Goal: Information Seeking & Learning: Learn about a topic

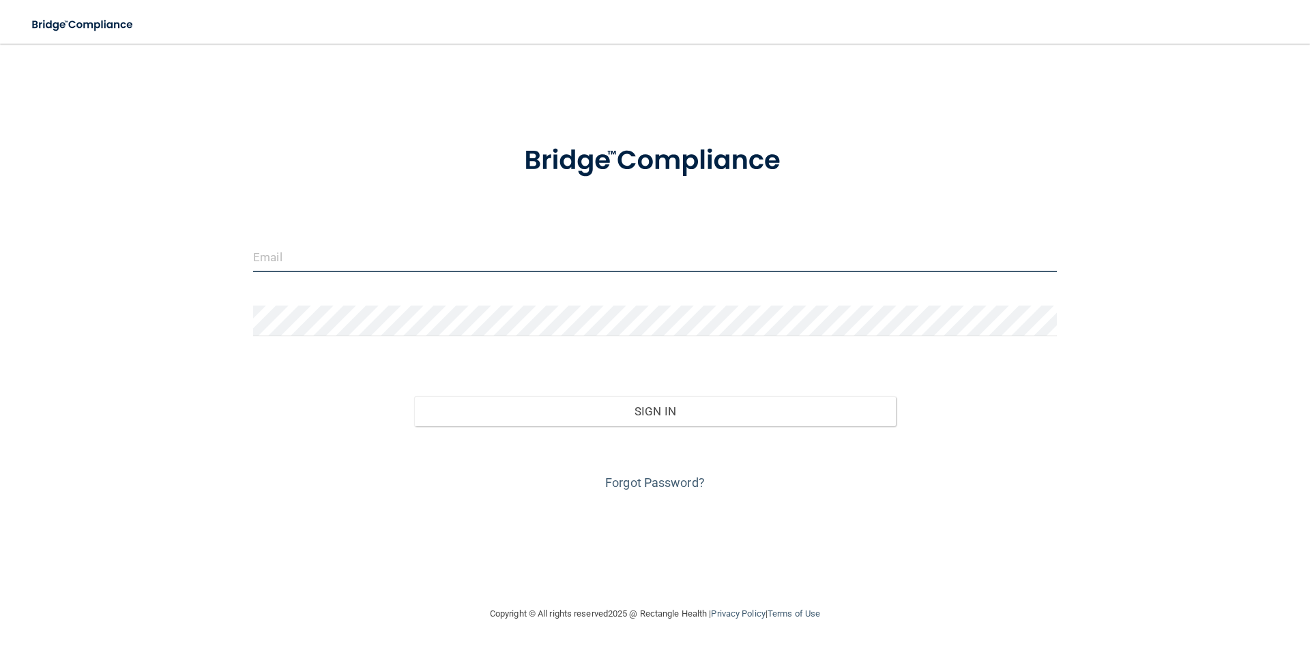
click at [355, 249] on input "email" at bounding box center [655, 257] width 804 height 31
type input "[PERSON_NAME][EMAIL_ADDRESS][PERSON_NAME][DOMAIN_NAME]"
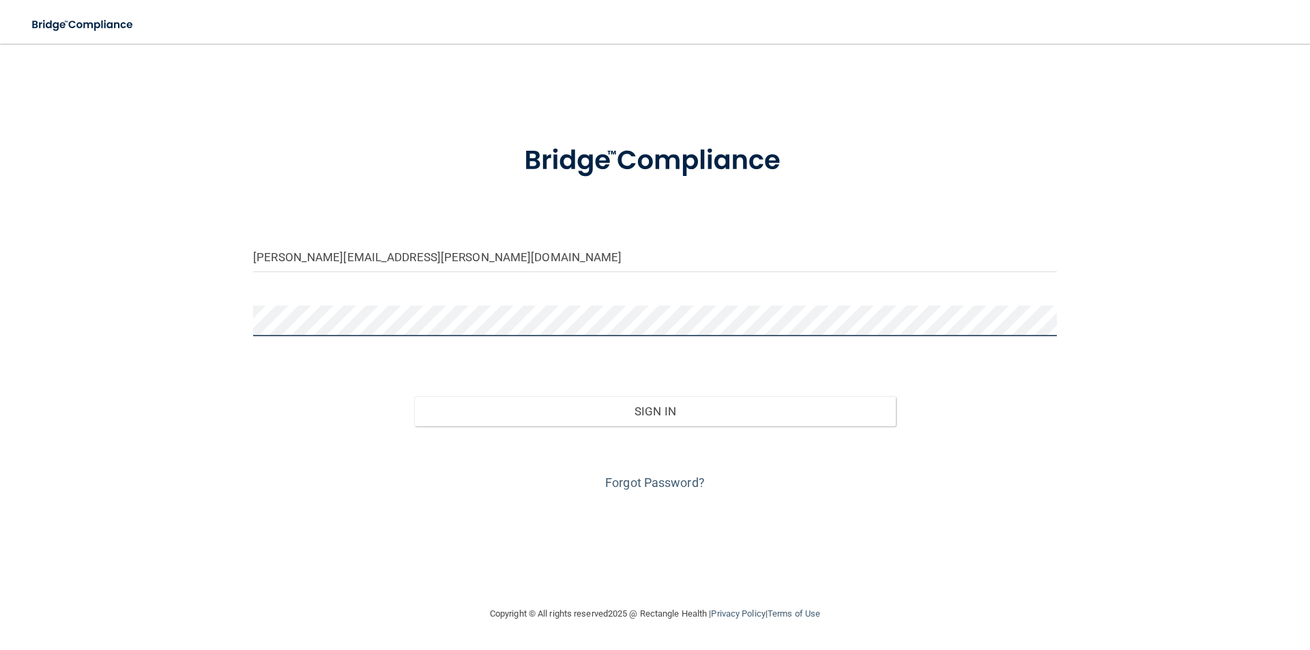
click at [414, 396] on button "Sign In" at bounding box center [655, 411] width 482 height 30
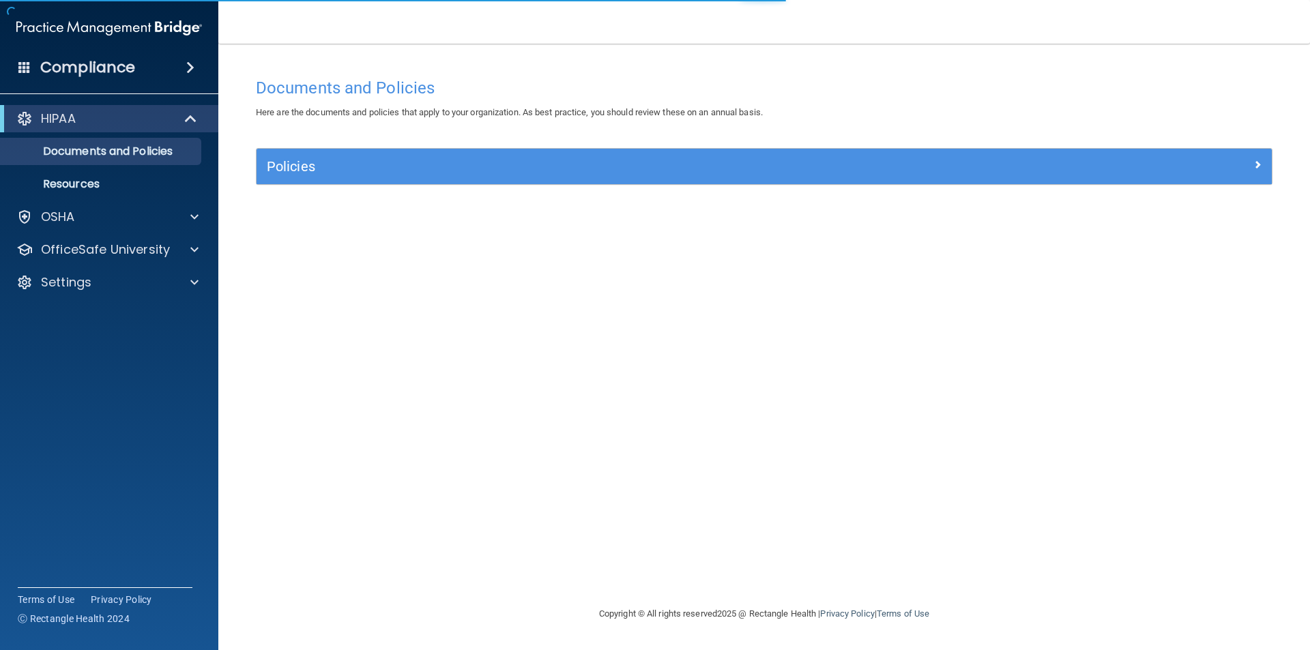
drag, startPoint x: 1148, startPoint y: 436, endPoint x: 1120, endPoint y: 459, distance: 35.9
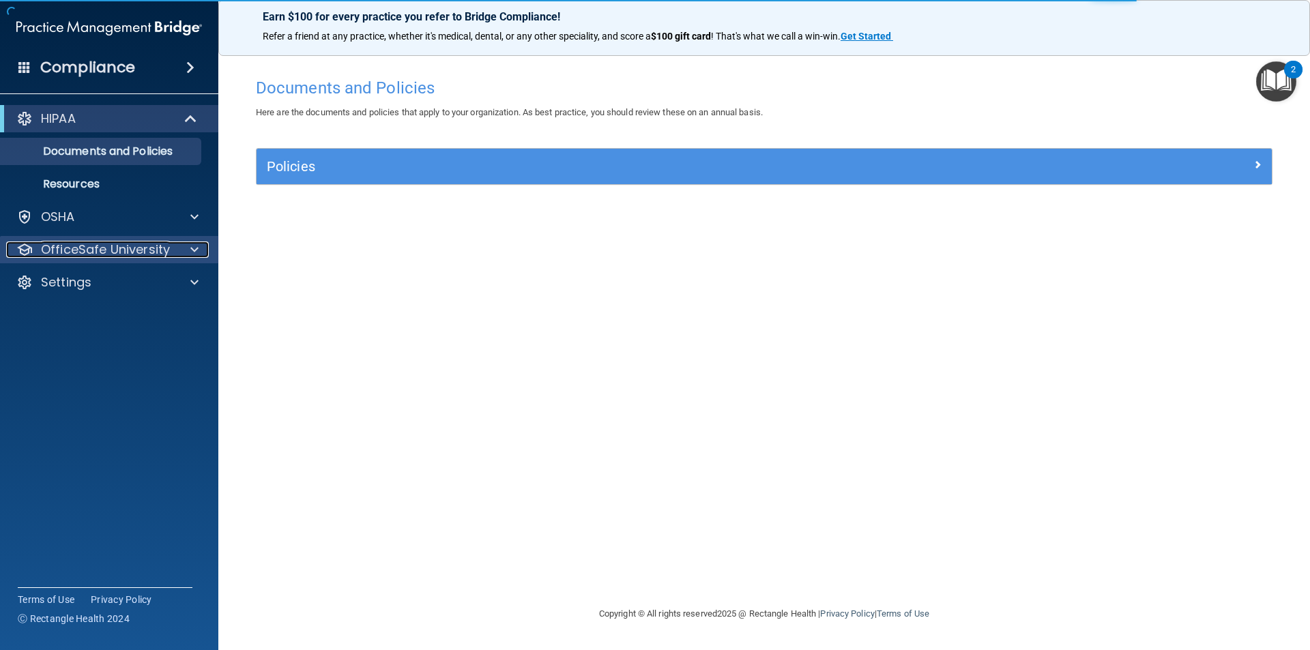
click at [145, 250] on p "OfficeSafe University" at bounding box center [105, 250] width 129 height 16
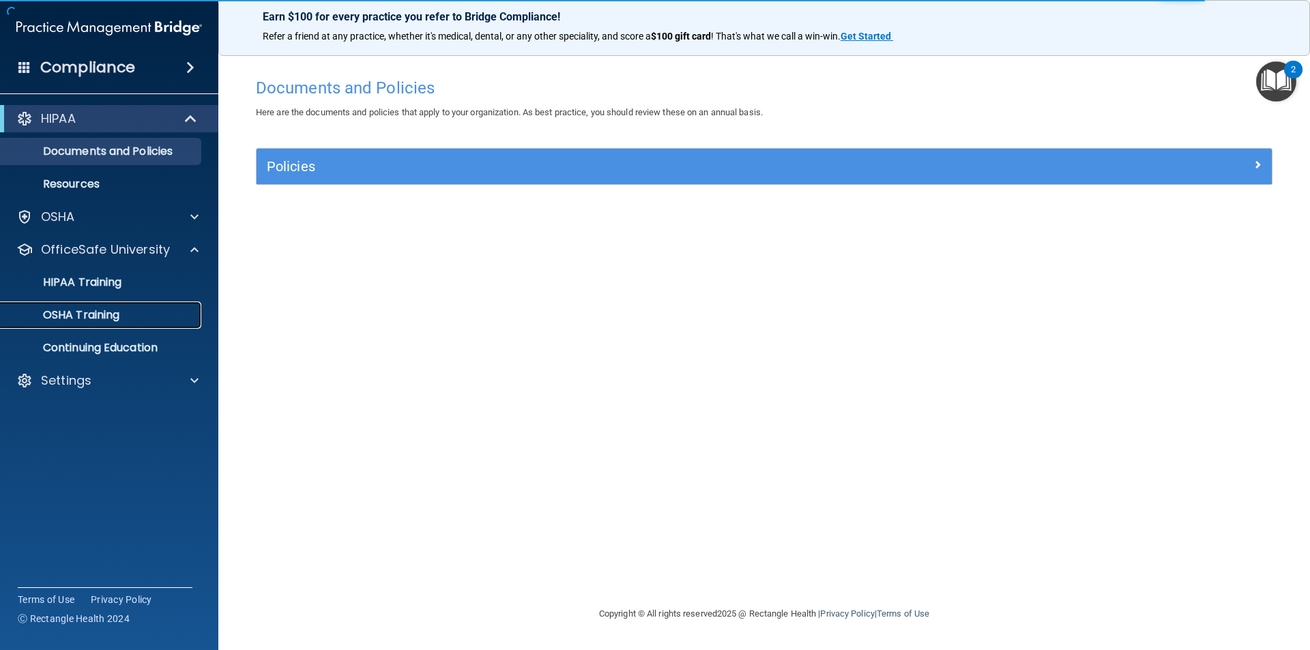
click at [112, 317] on p "OSHA Training" at bounding box center [64, 315] width 111 height 14
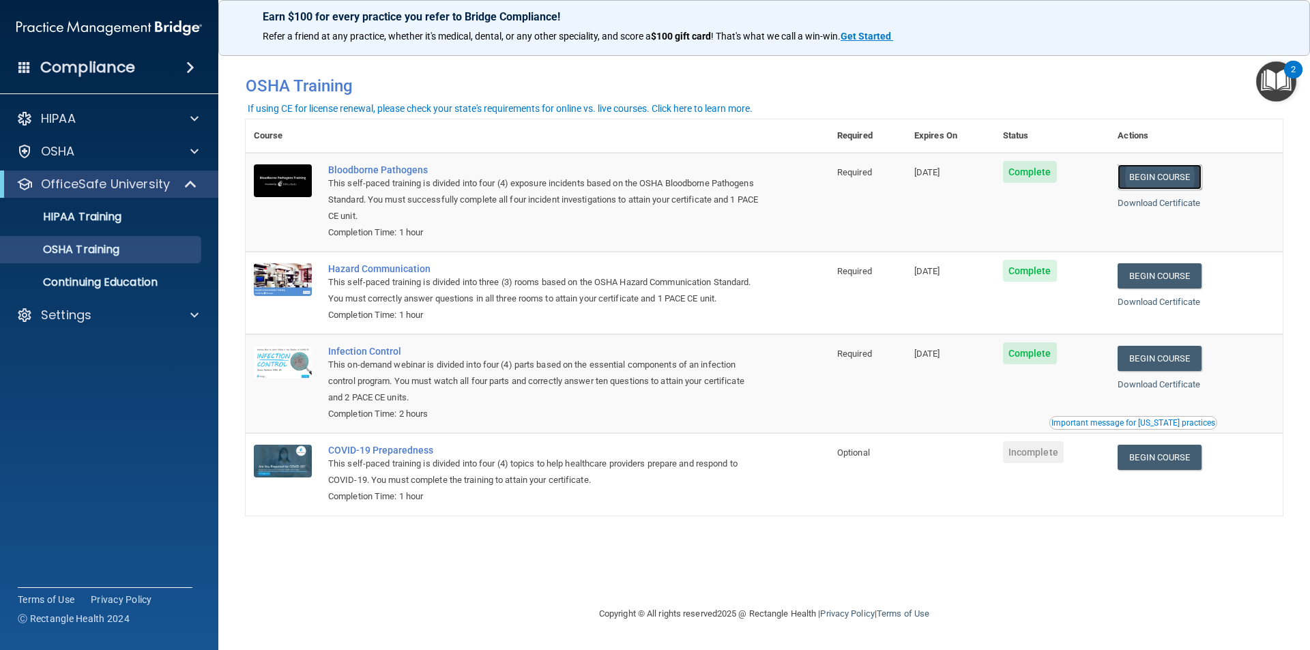
click at [1180, 178] on link "Begin Course" at bounding box center [1159, 176] width 83 height 25
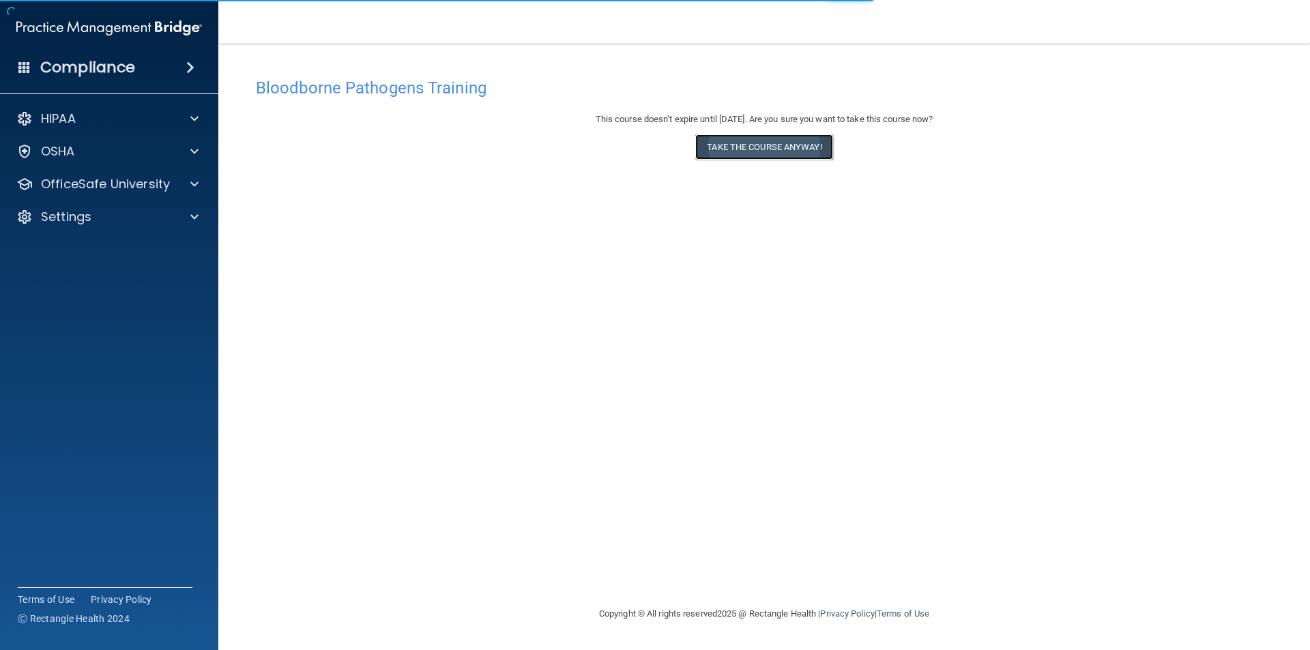
click at [745, 157] on button "Take the course anyway!" at bounding box center [763, 146] width 137 height 25
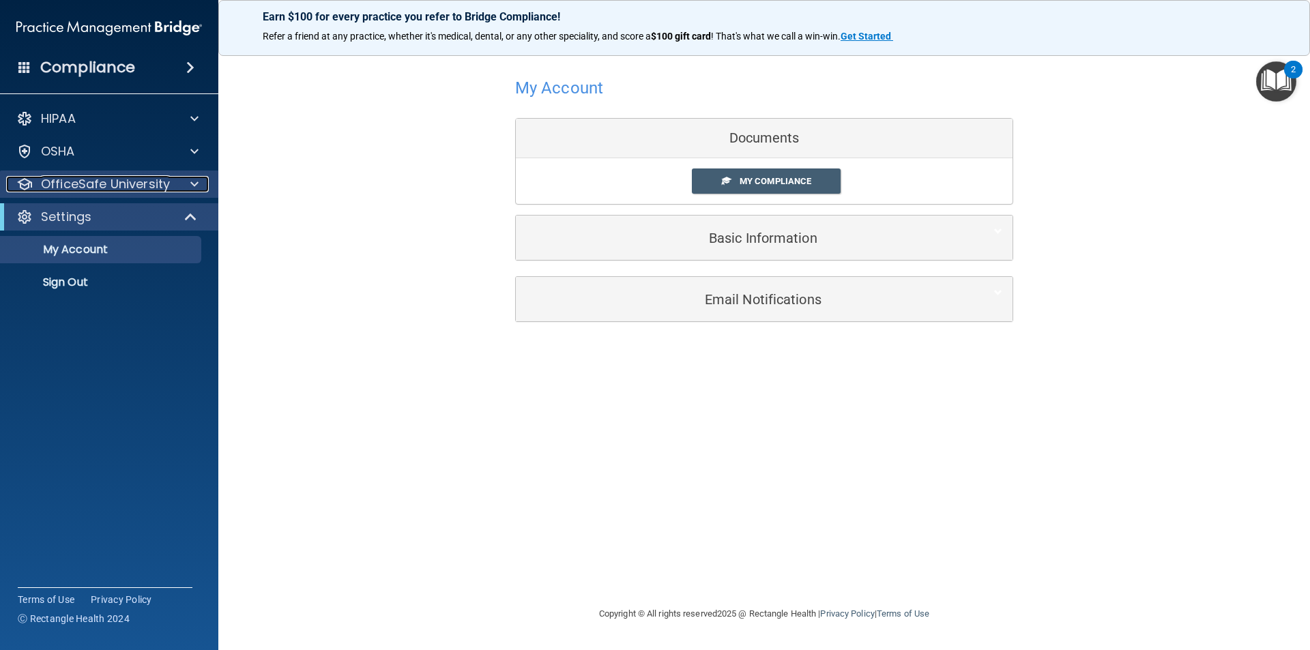
click at [115, 186] on p "OfficeSafe University" at bounding box center [105, 184] width 129 height 16
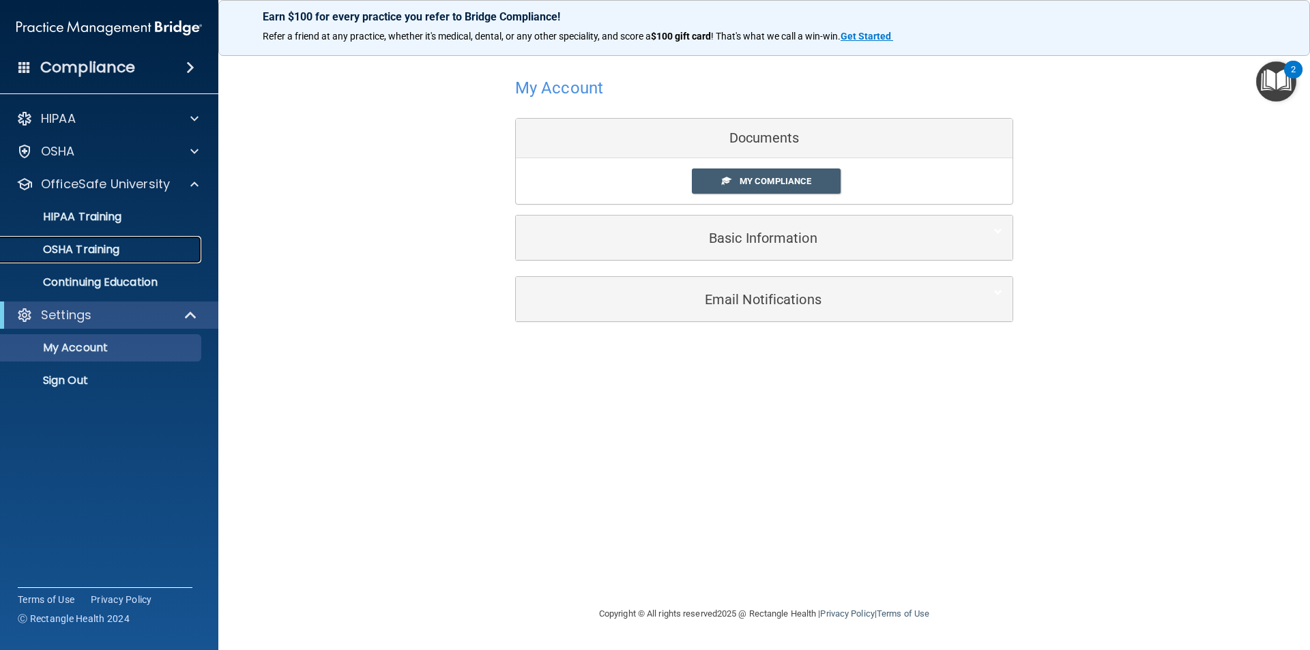
click at [119, 253] on p "OSHA Training" at bounding box center [64, 250] width 111 height 14
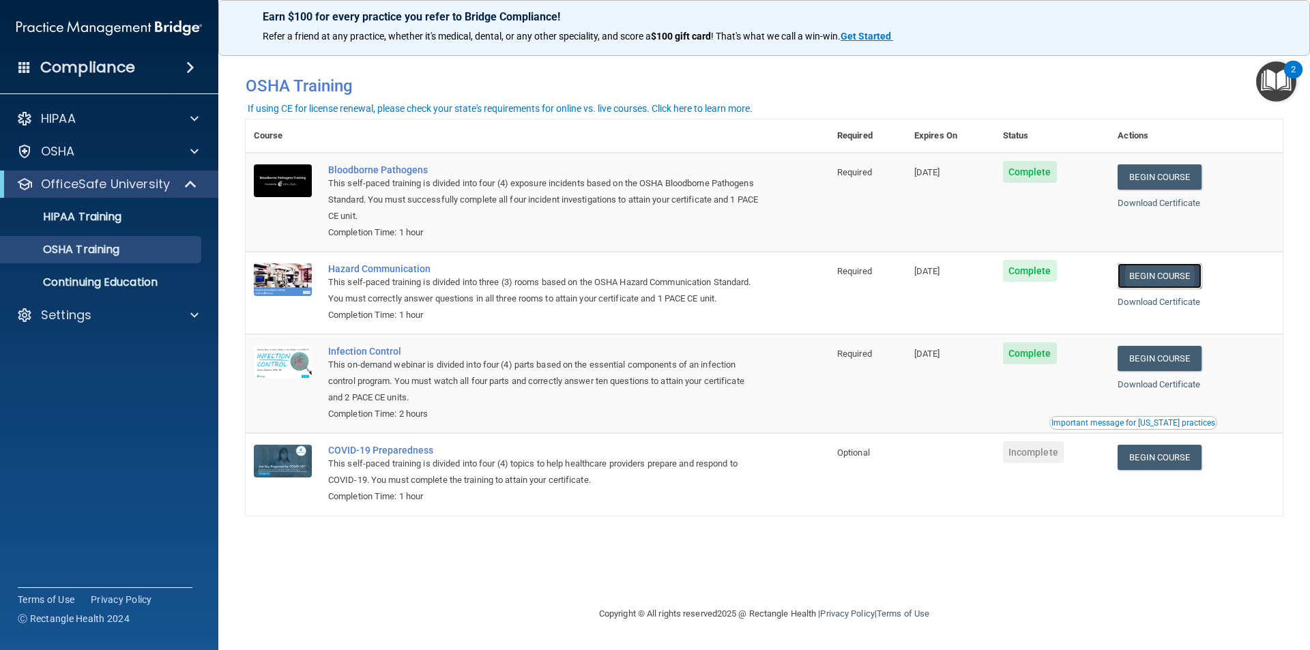
click at [1184, 272] on link "Begin Course" at bounding box center [1159, 275] width 83 height 25
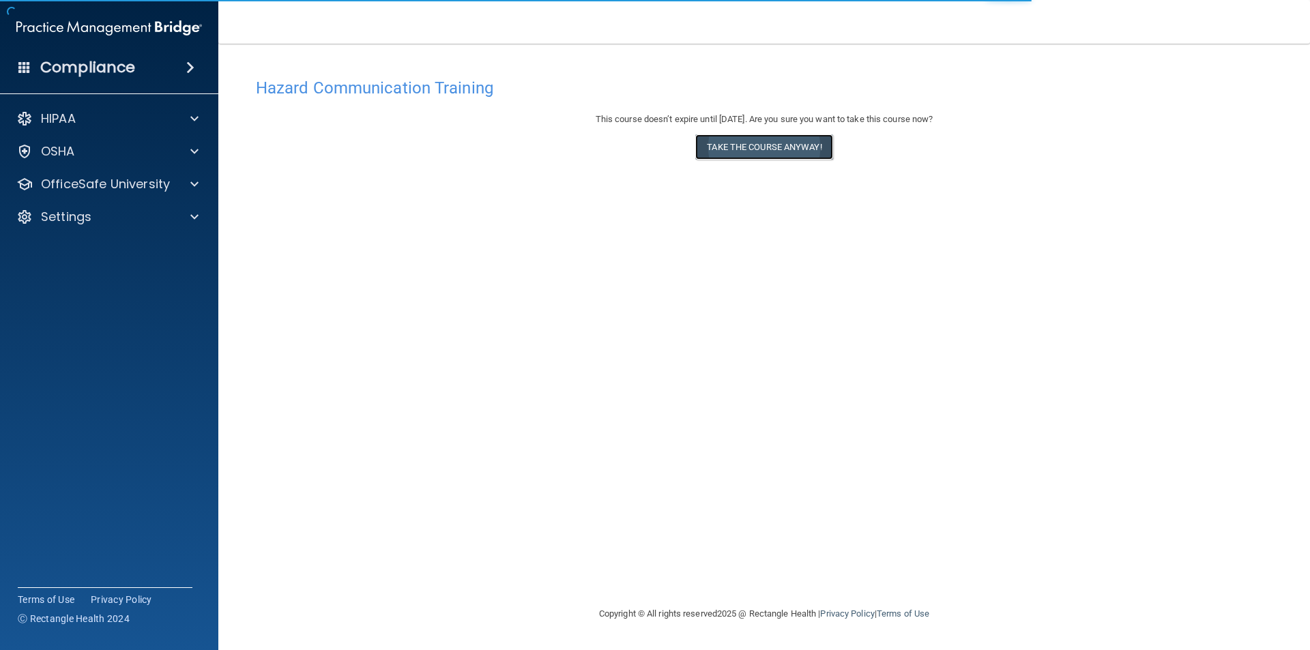
click at [777, 142] on button "Take the course anyway!" at bounding box center [763, 146] width 137 height 25
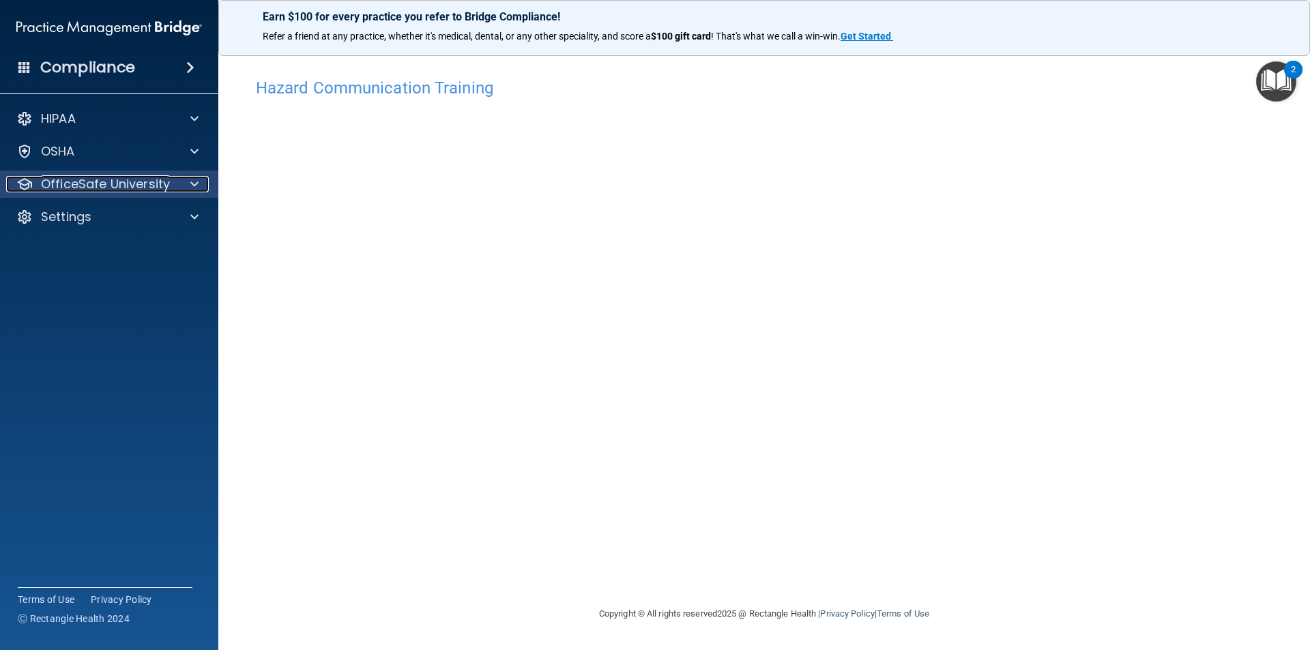
click at [194, 178] on span at bounding box center [194, 184] width 8 height 16
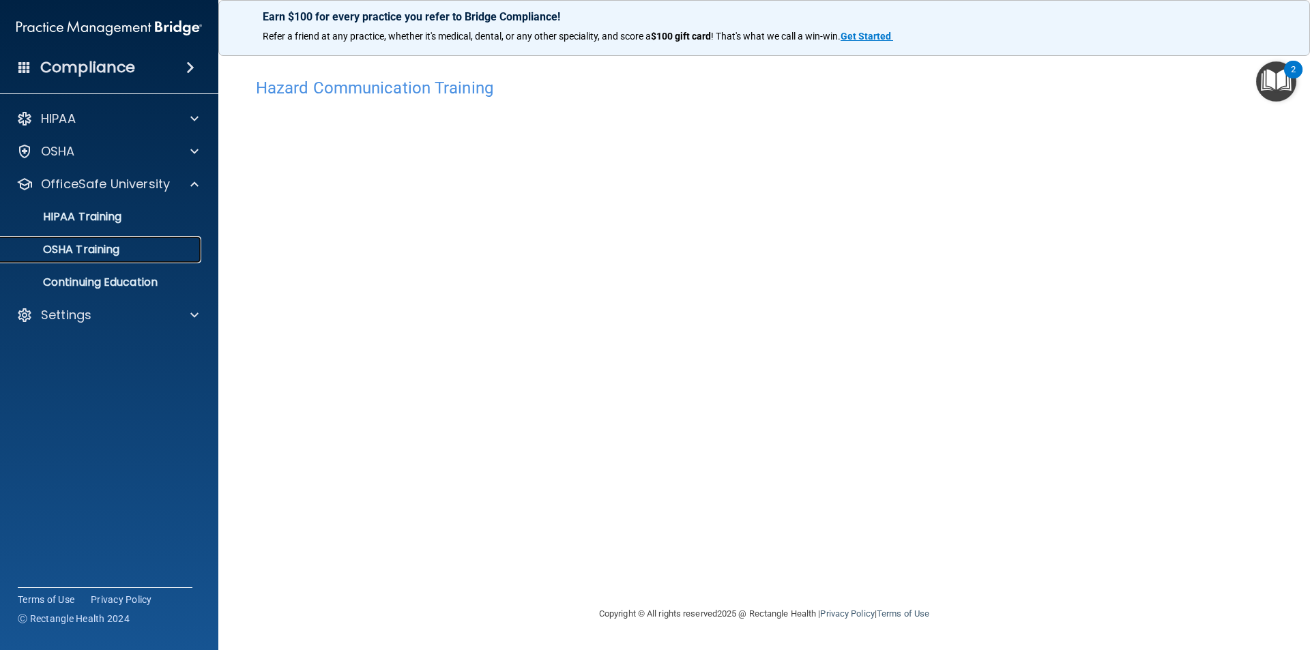
click at [135, 241] on link "OSHA Training" at bounding box center [93, 249] width 215 height 27
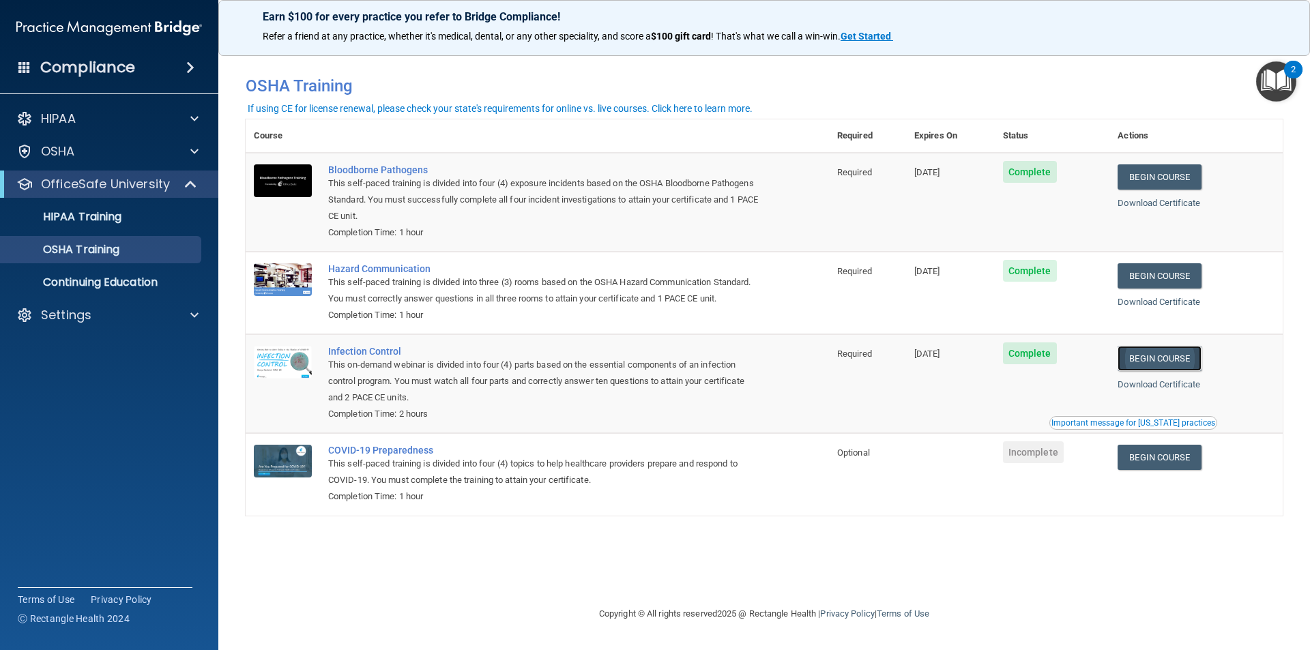
click at [1161, 356] on link "Begin Course" at bounding box center [1159, 358] width 83 height 25
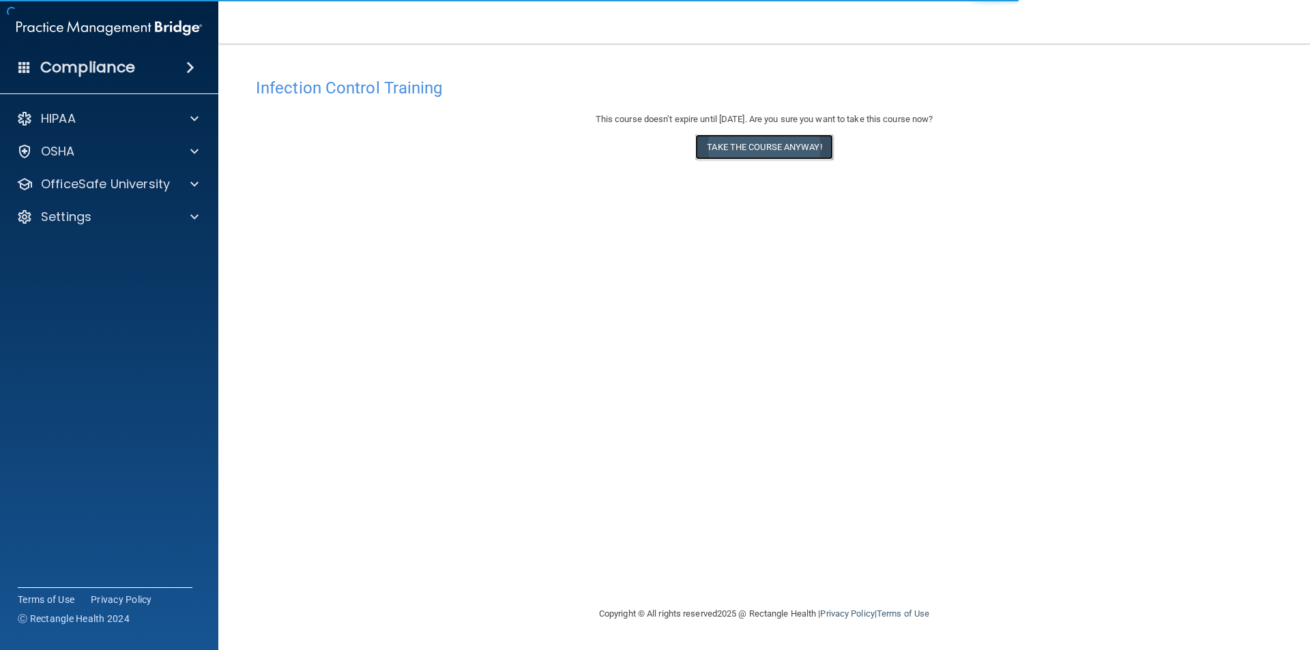
click at [782, 146] on button "Take the course anyway!" at bounding box center [763, 146] width 137 height 25
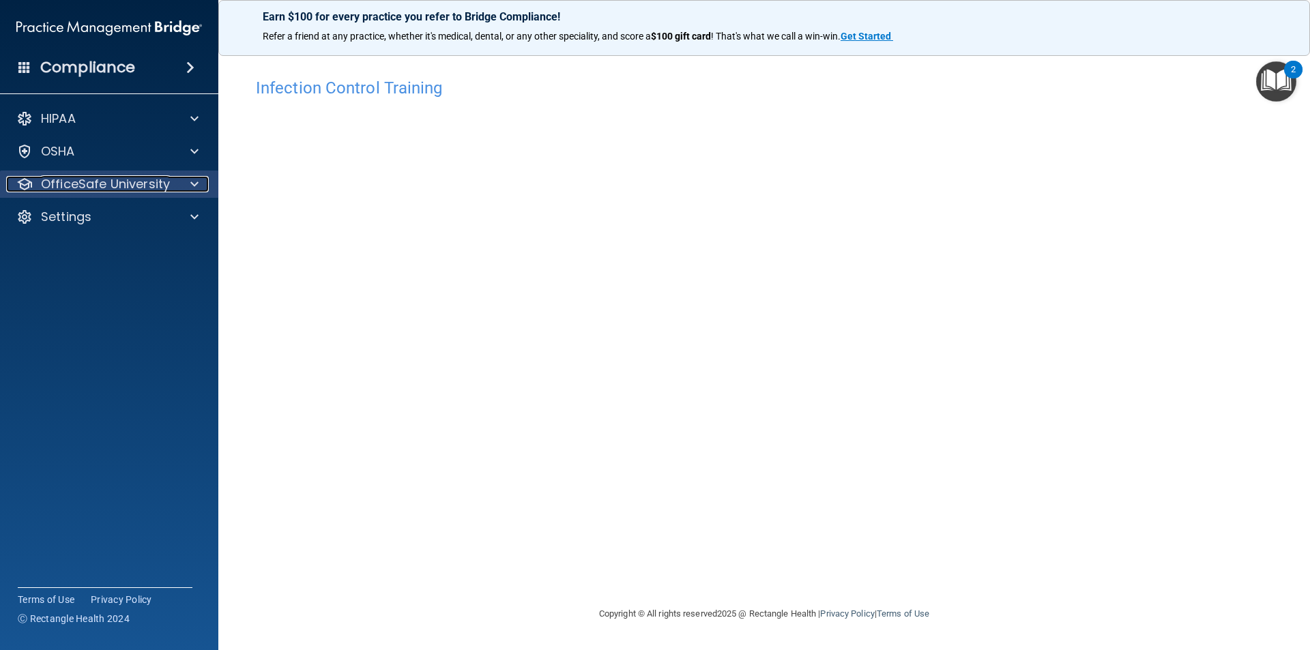
click at [78, 189] on p "OfficeSafe University" at bounding box center [105, 184] width 129 height 16
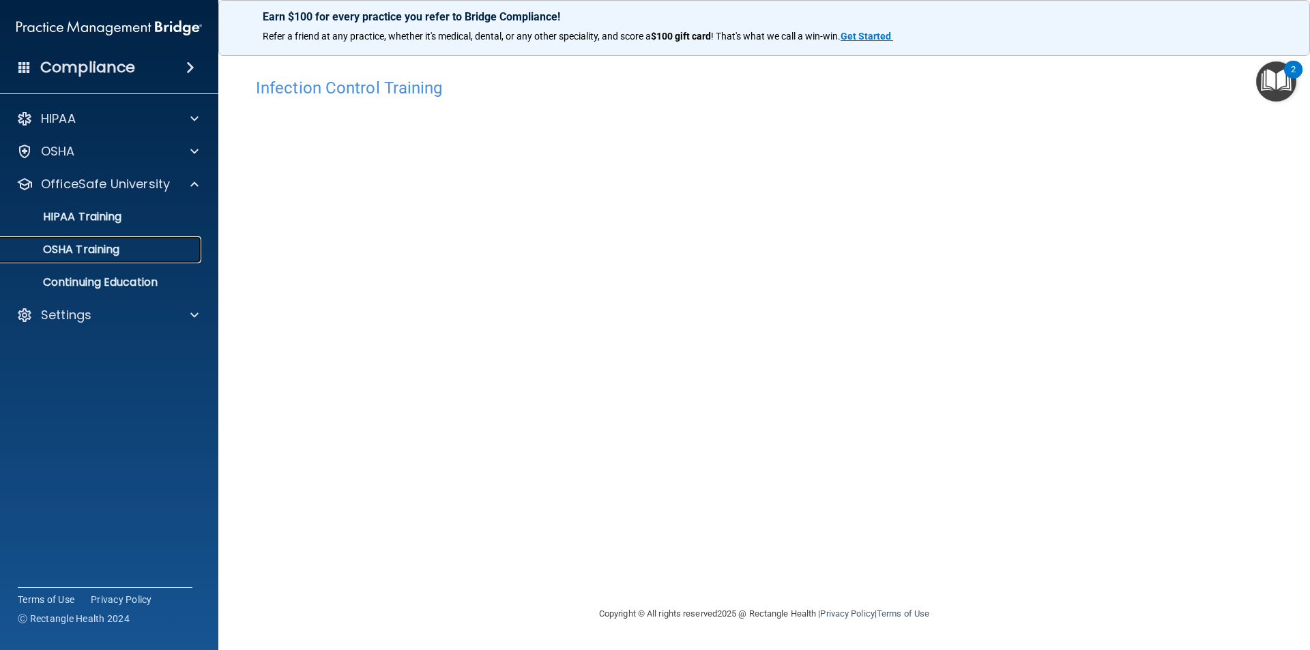
click at [104, 254] on p "OSHA Training" at bounding box center [64, 250] width 111 height 14
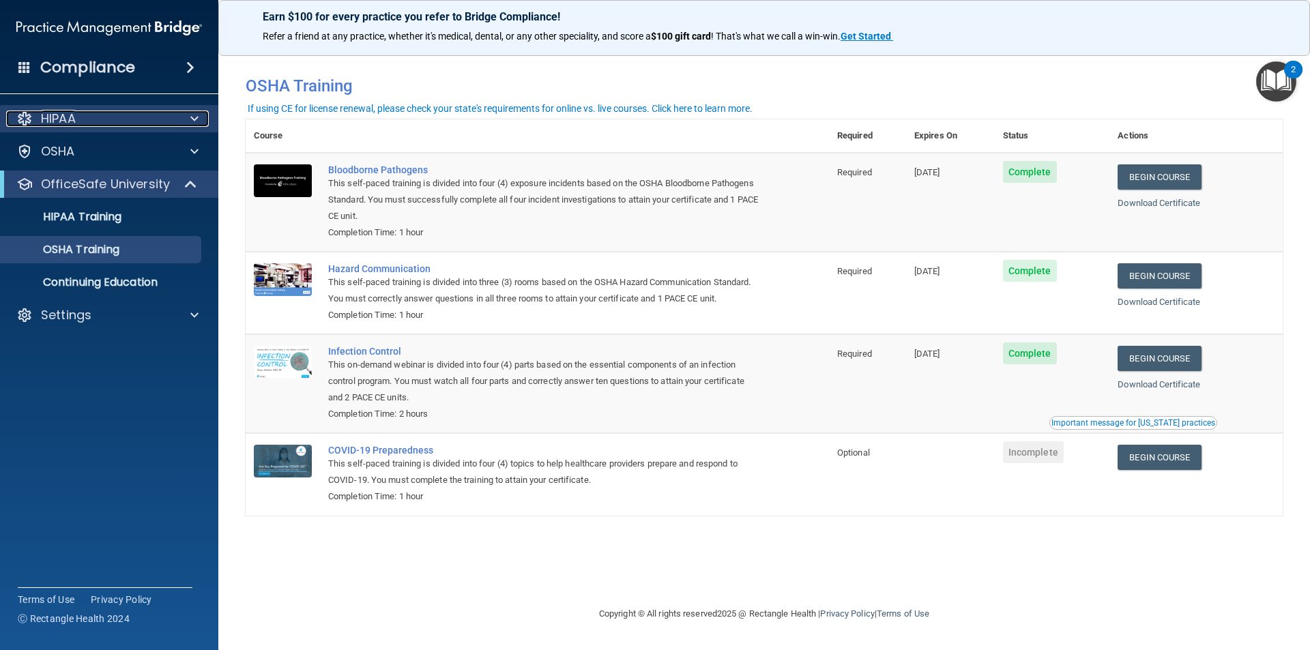
click at [98, 119] on div "HIPAA" at bounding box center [90, 119] width 169 height 16
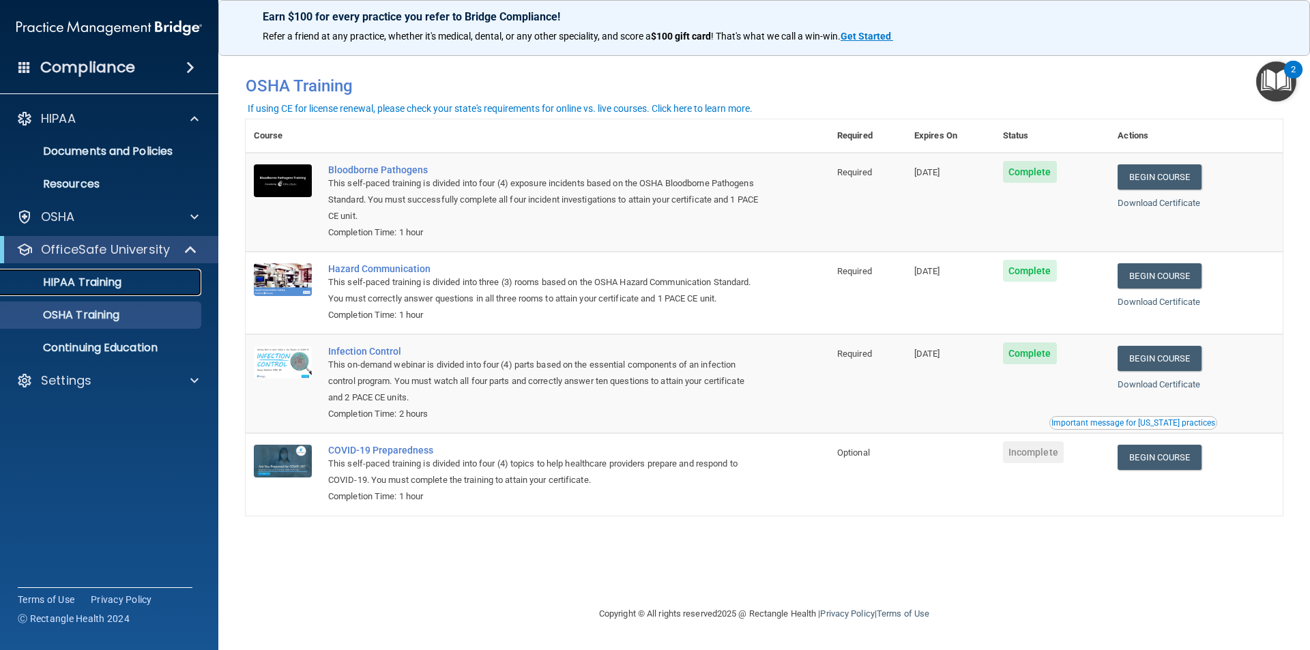
click at [78, 282] on p "HIPAA Training" at bounding box center [65, 283] width 113 height 14
